Goal: Find specific page/section: Find specific page/section

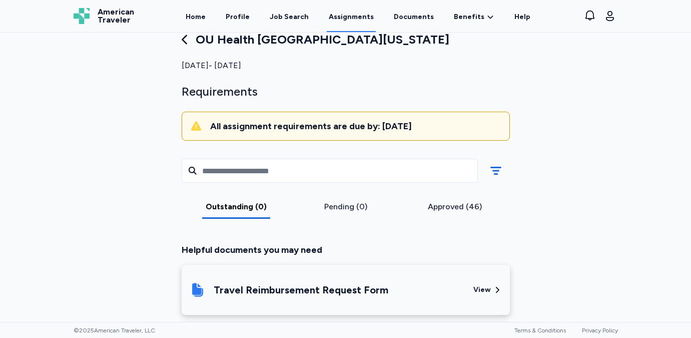
scroll to position [22, 0]
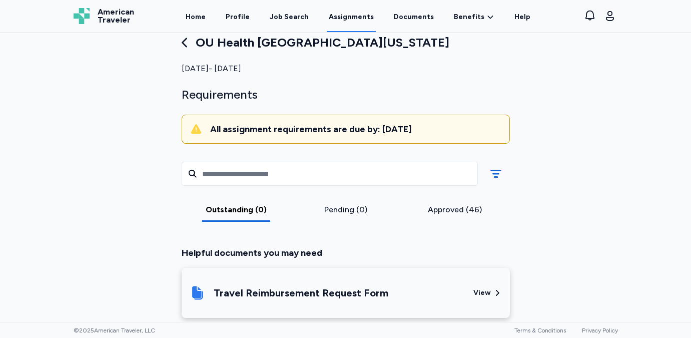
click at [188, 45] on icon at bounding box center [185, 43] width 14 height 14
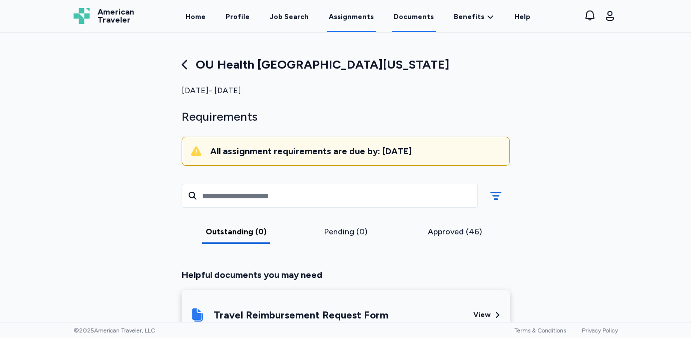
click at [404, 23] on link "Documents" at bounding box center [414, 16] width 44 height 31
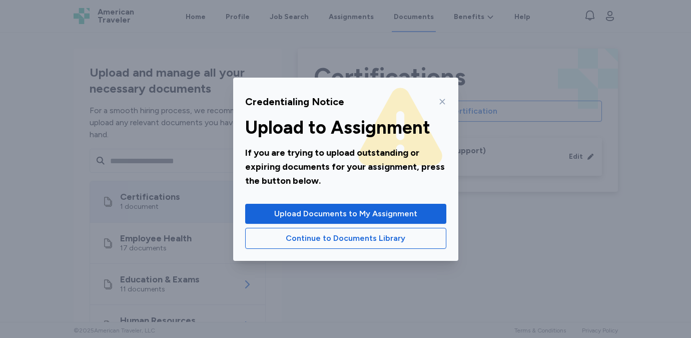
click at [441, 99] on icon at bounding box center [442, 102] width 8 height 8
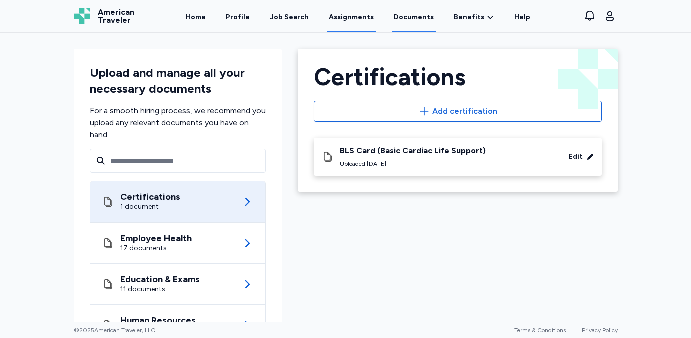
click at [361, 16] on link "Assignments" at bounding box center [351, 16] width 49 height 31
